Goal: Information Seeking & Learning: Find specific fact

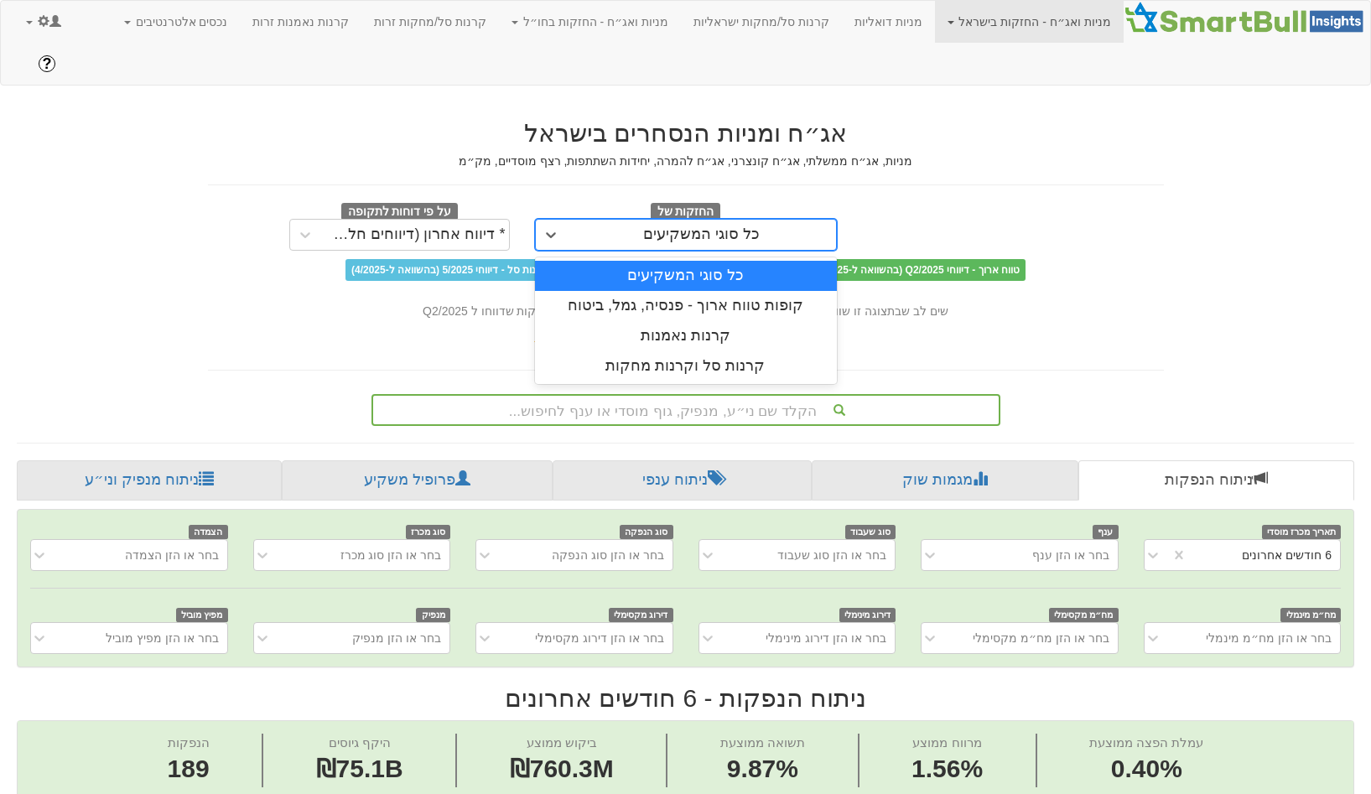
click at [714, 219] on div "כל סוגי המשקיעים" at bounding box center [686, 235] width 302 height 32
click at [698, 291] on div "קופות טווח ארוך - פנסיה, גמל, ביטוח" at bounding box center [686, 306] width 302 height 30
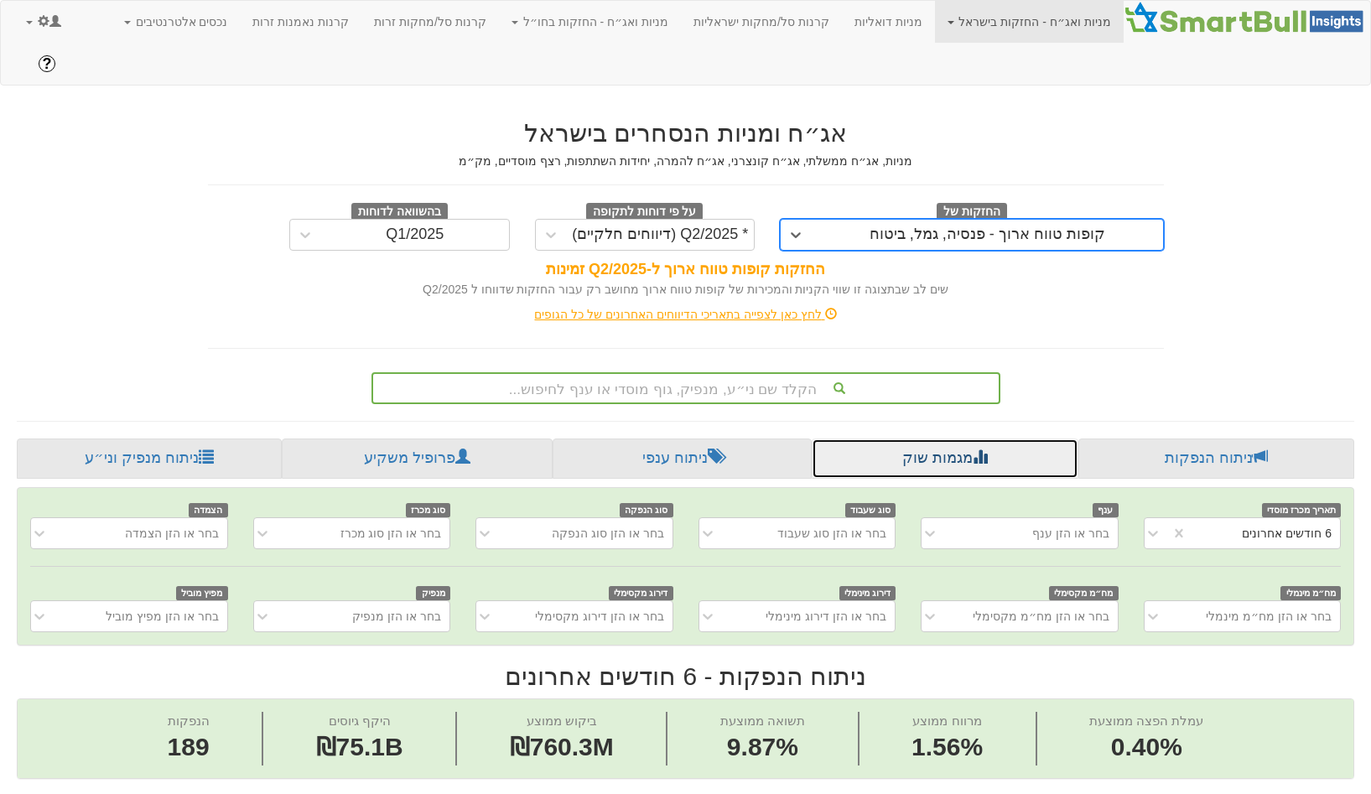
click at [963, 439] on link "מגמות שוק" at bounding box center [945, 459] width 266 height 40
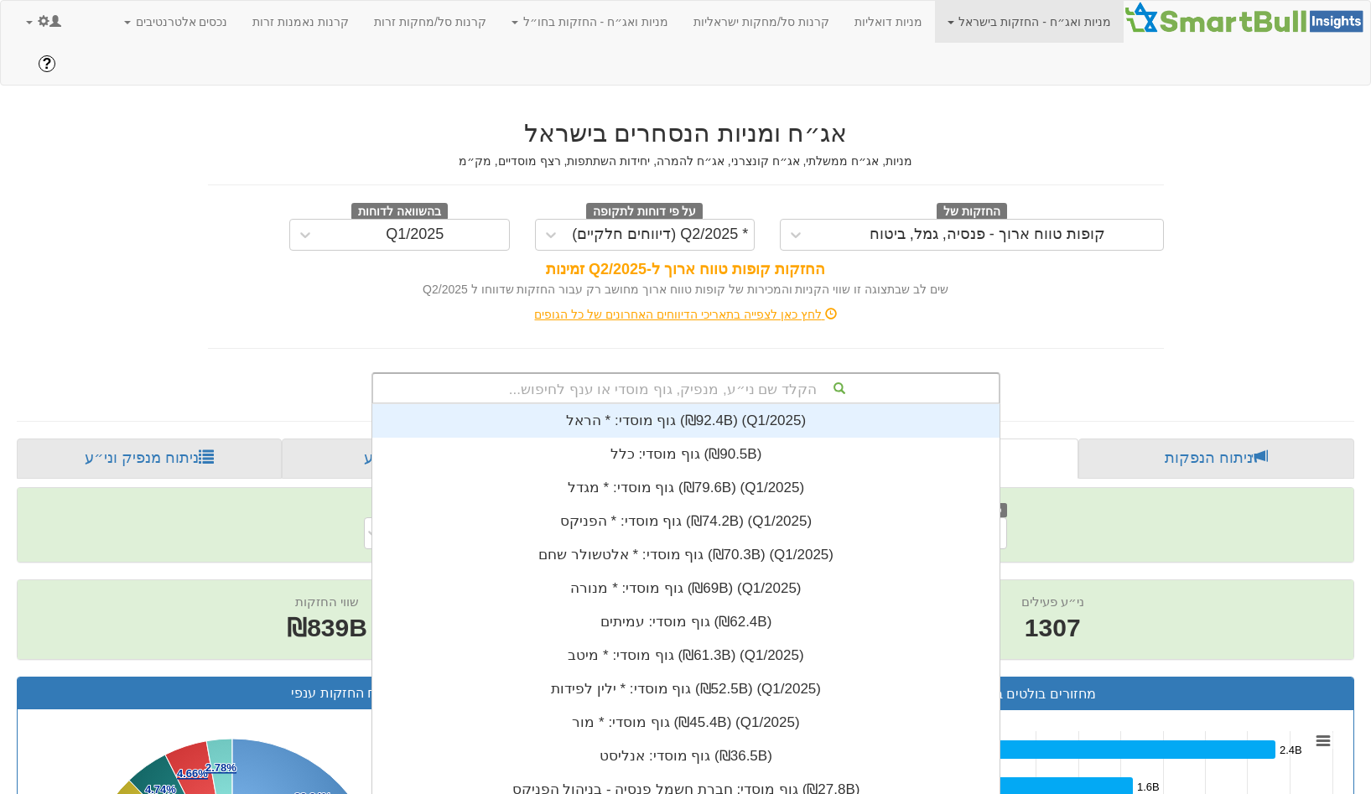
click at [717, 374] on div "הקלד שם ני״ע, מנפיק, גוף מוסדי או ענף לחיפוש..." at bounding box center [685, 388] width 625 height 29
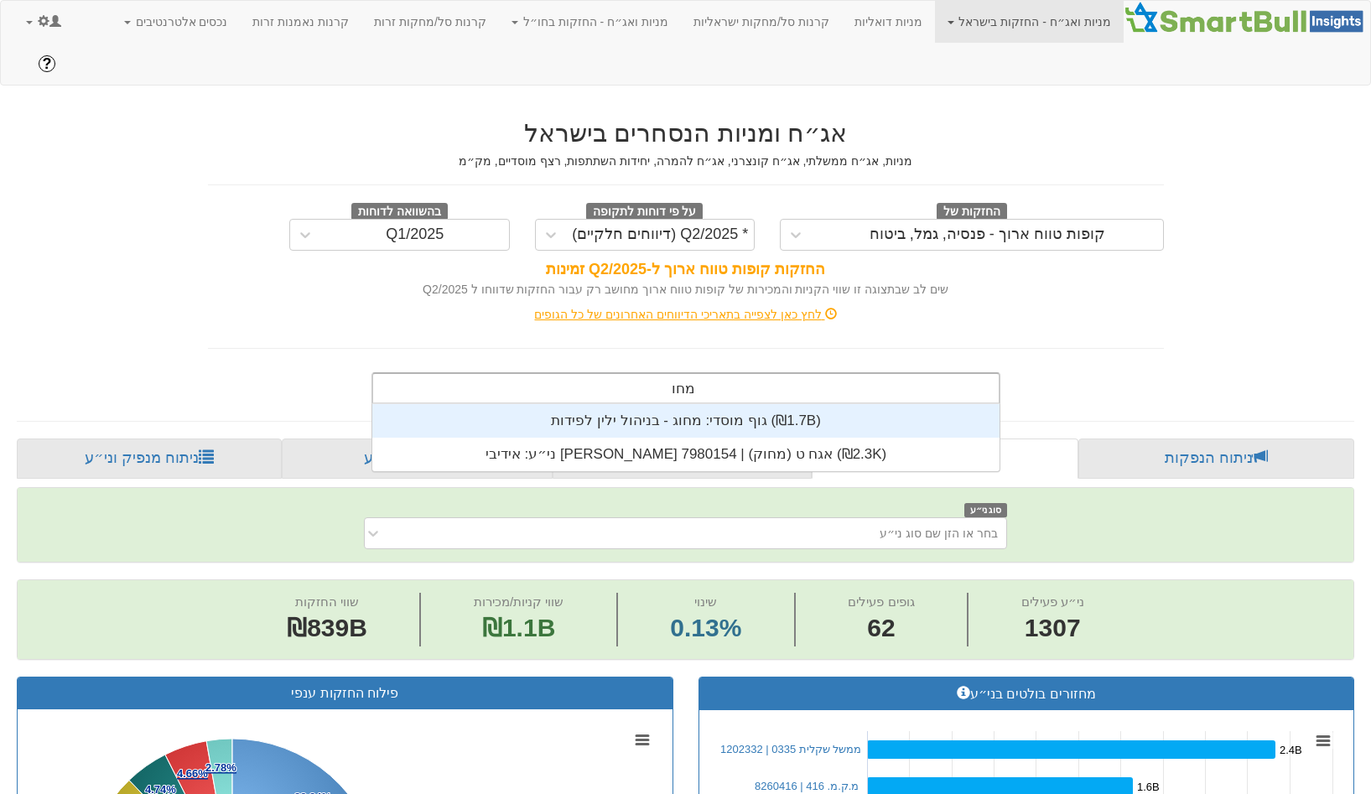
type input "מחוק"
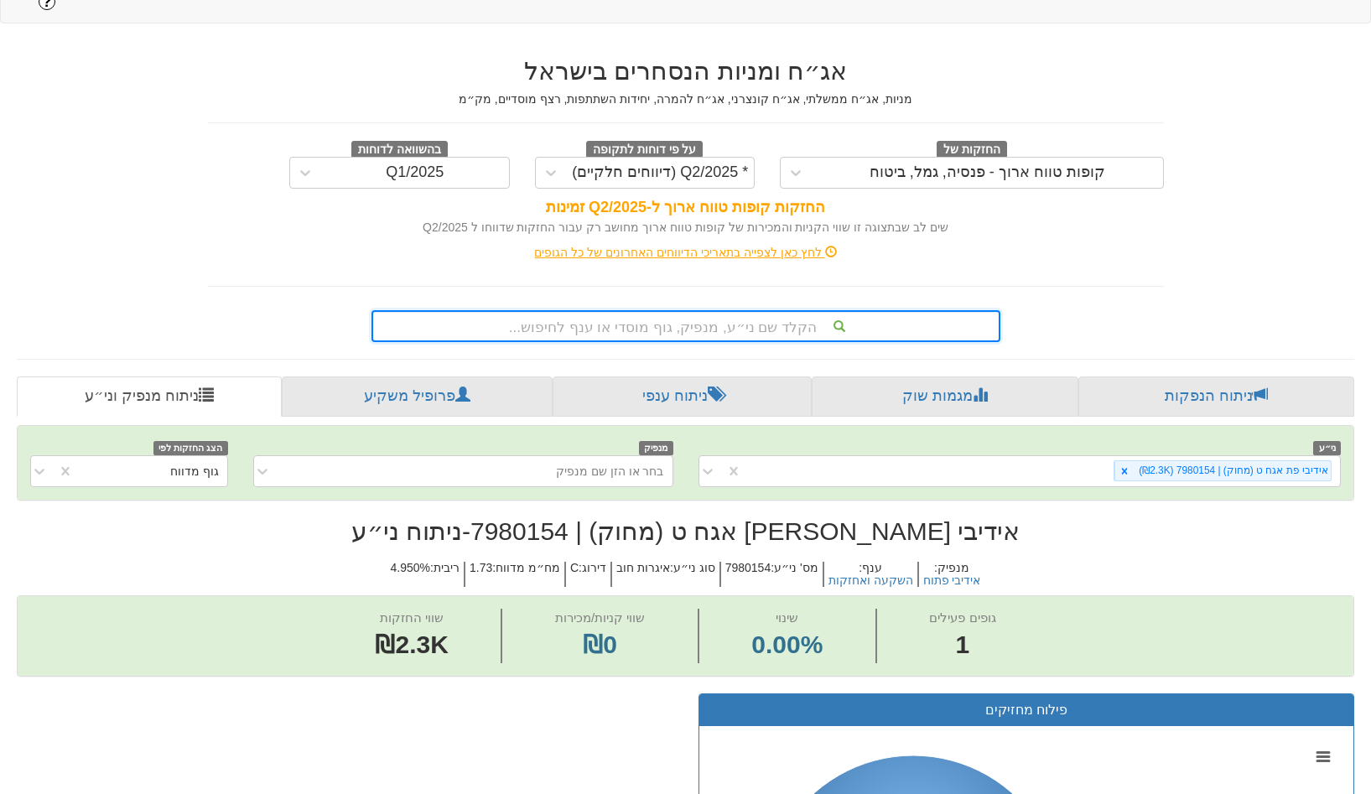
scroll to position [83, 0]
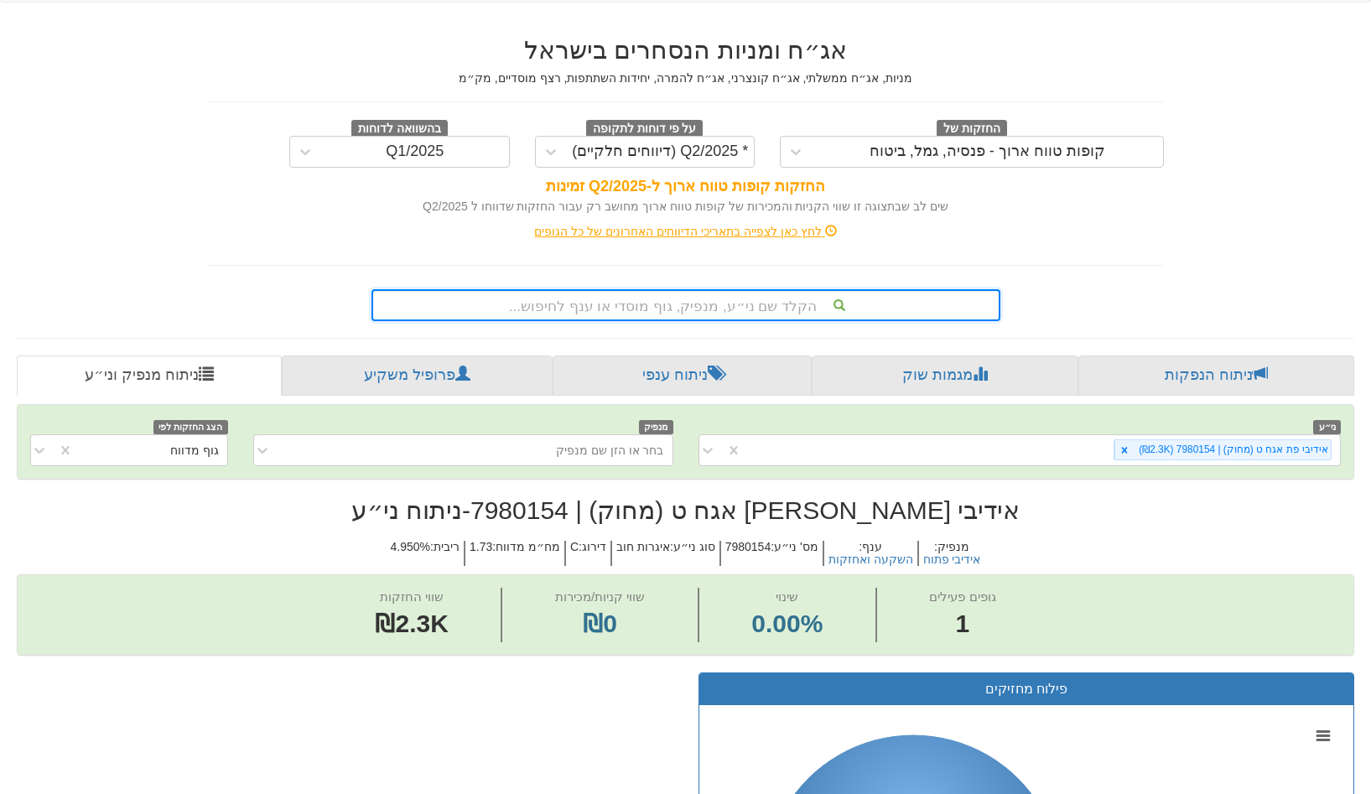
click at [637, 496] on h2 "אידיבי [PERSON_NAME] אגח ט (מחוק) | 7980154 - ניתוח ני״ע" at bounding box center [685, 510] width 1337 height 28
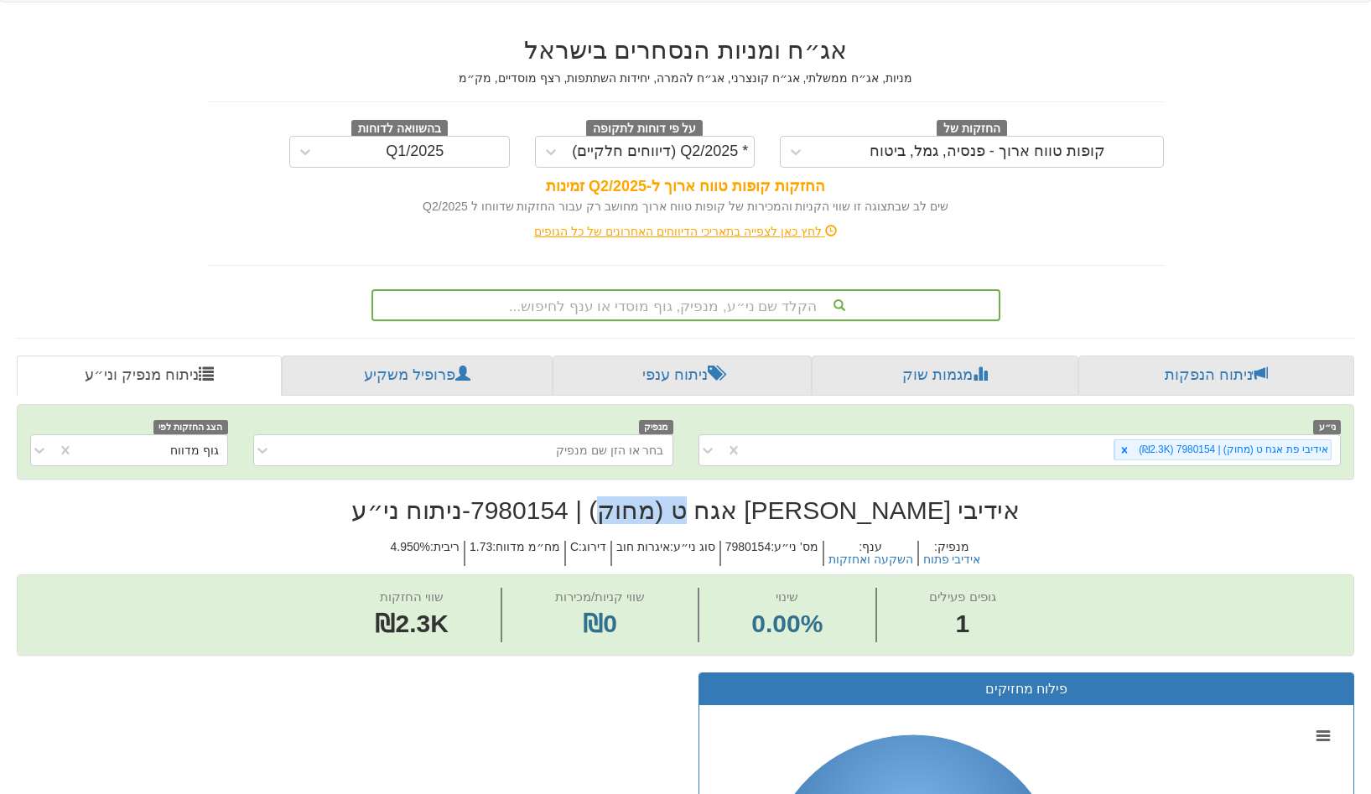
click at [637, 496] on h2 "אידיבי [PERSON_NAME] אגח ט (מחוק) | 7980154 - ניתוח ני״ע" at bounding box center [685, 510] width 1337 height 28
copy h2 "7980154"
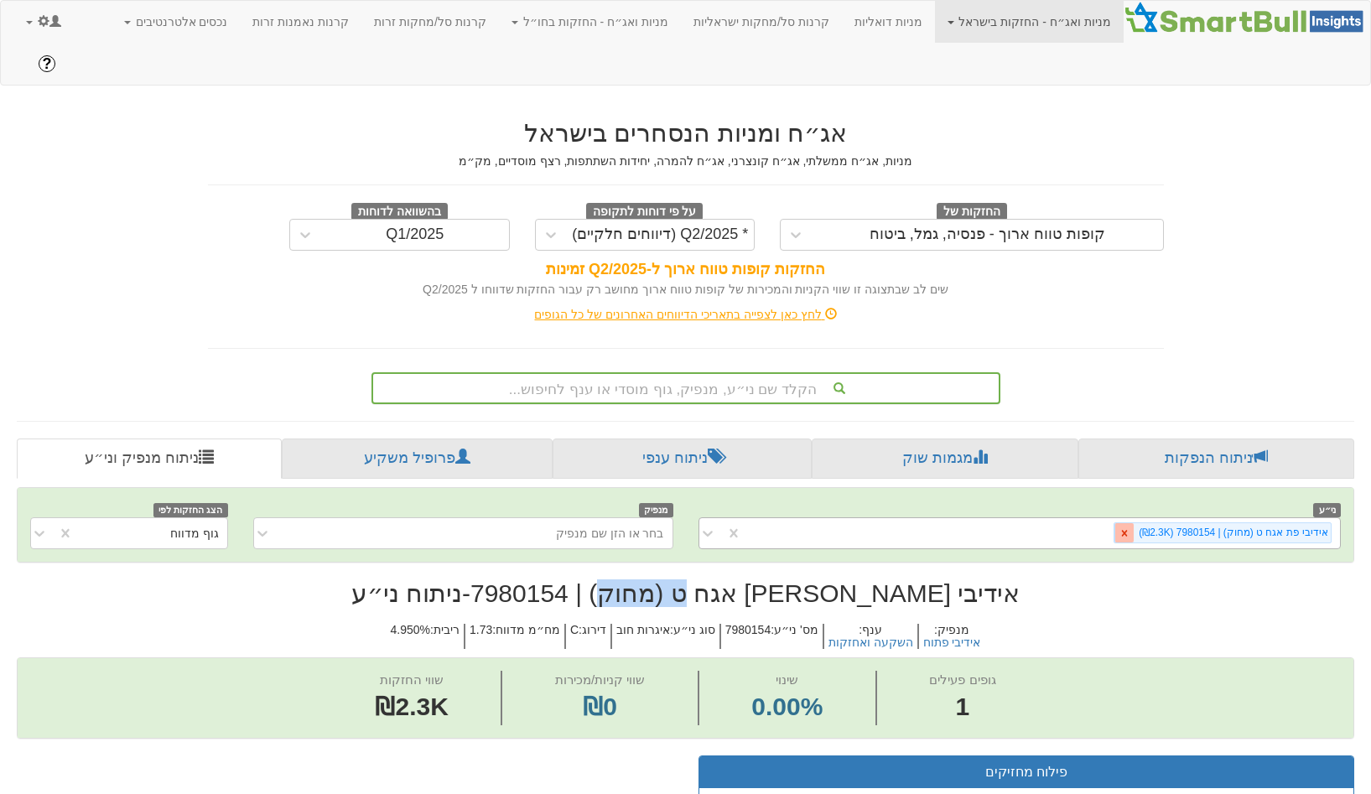
click at [1130, 527] on icon at bounding box center [1124, 533] width 12 height 12
